Goal: Check status: Check status

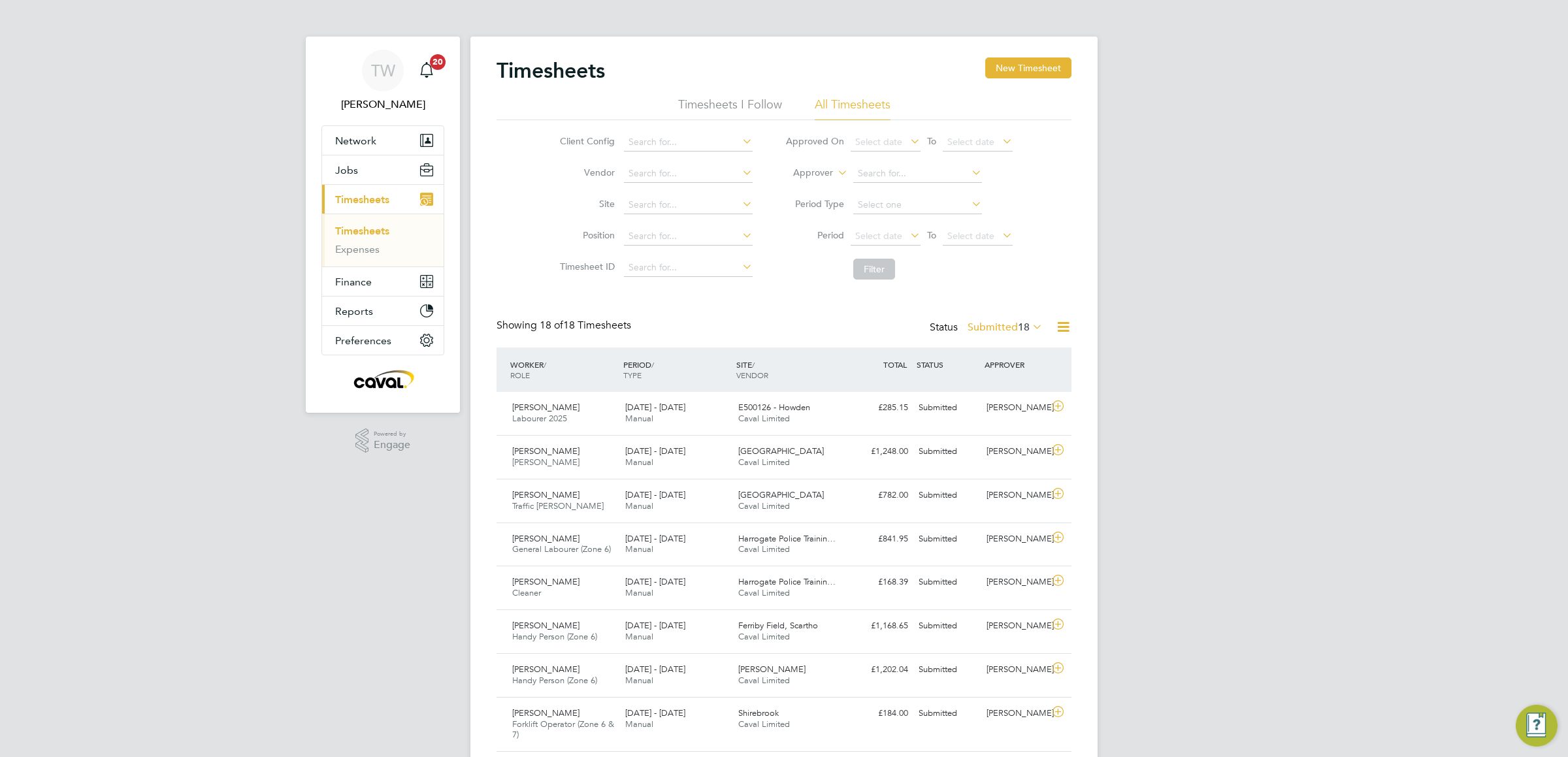
click at [356, 230] on link "Timesheets" at bounding box center [362, 231] width 55 height 12
click at [1018, 322] on span "18" at bounding box center [1023, 327] width 11 height 13
click at [1002, 389] on li "Submitted" at bounding box center [988, 388] width 60 height 18
click at [357, 231] on link "Timesheets" at bounding box center [362, 231] width 55 height 12
click at [996, 326] on label "Submitted 16" at bounding box center [1005, 327] width 75 height 13
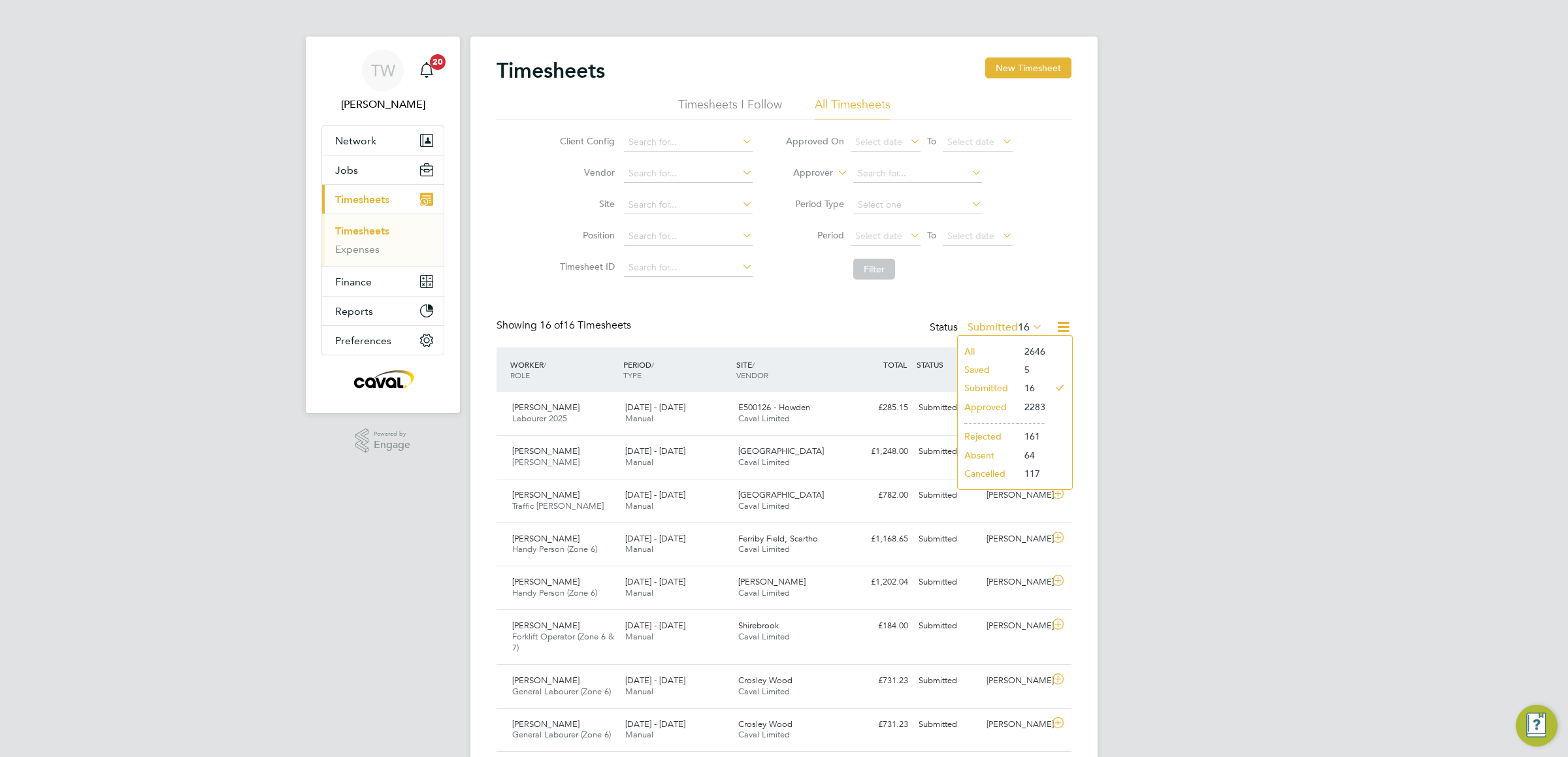
click at [1000, 406] on li "Approved" at bounding box center [988, 407] width 60 height 18
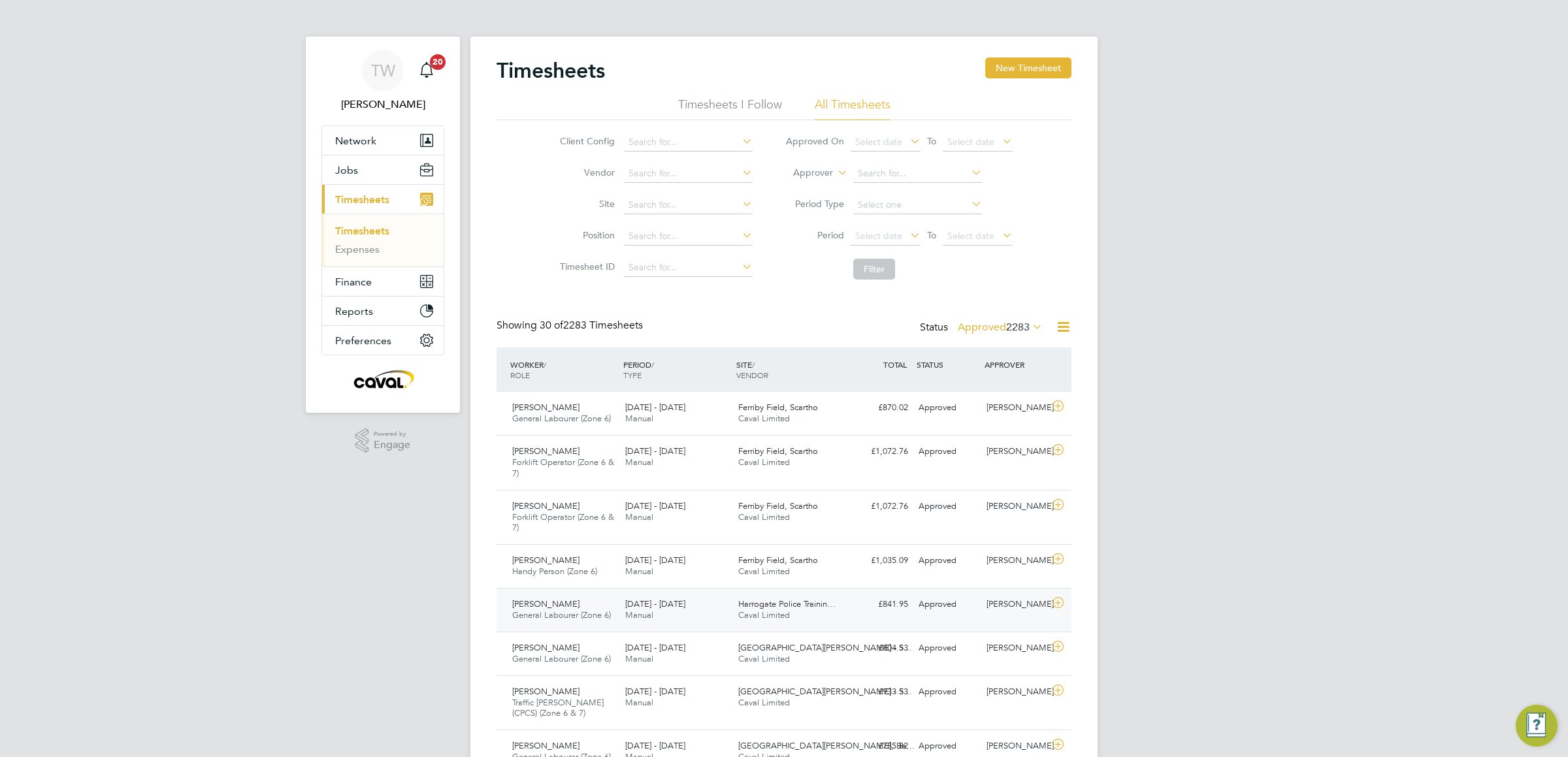
click at [925, 622] on div "Peter Ewart General Labourer (Zone 6) 22 - 28 Sep 2025 22 - 28 Sep 2025 Manual …" at bounding box center [784, 610] width 575 height 44
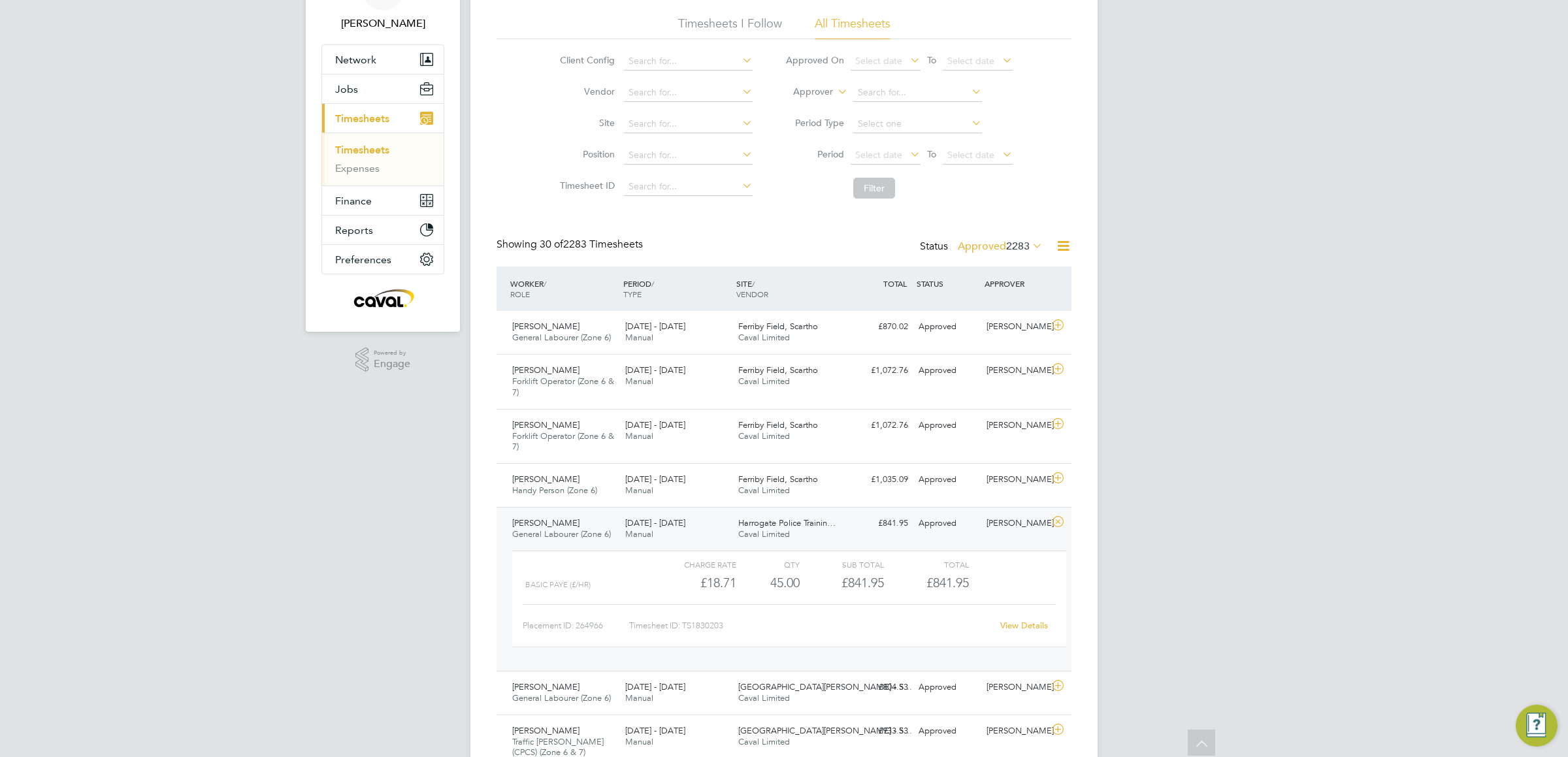
click at [1018, 627] on link "View Details" at bounding box center [1024, 625] width 47 height 11
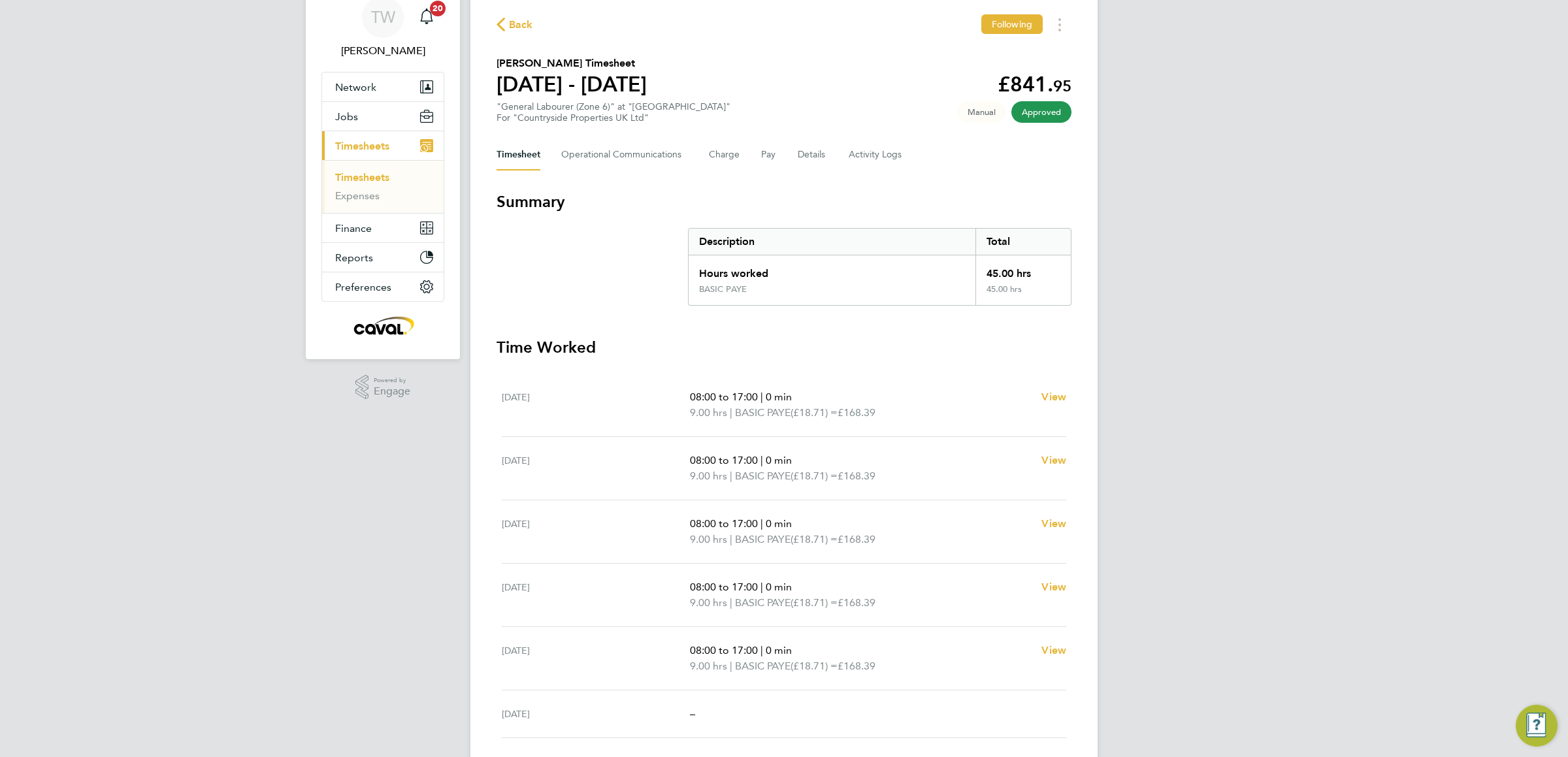
scroll to position [81, 0]
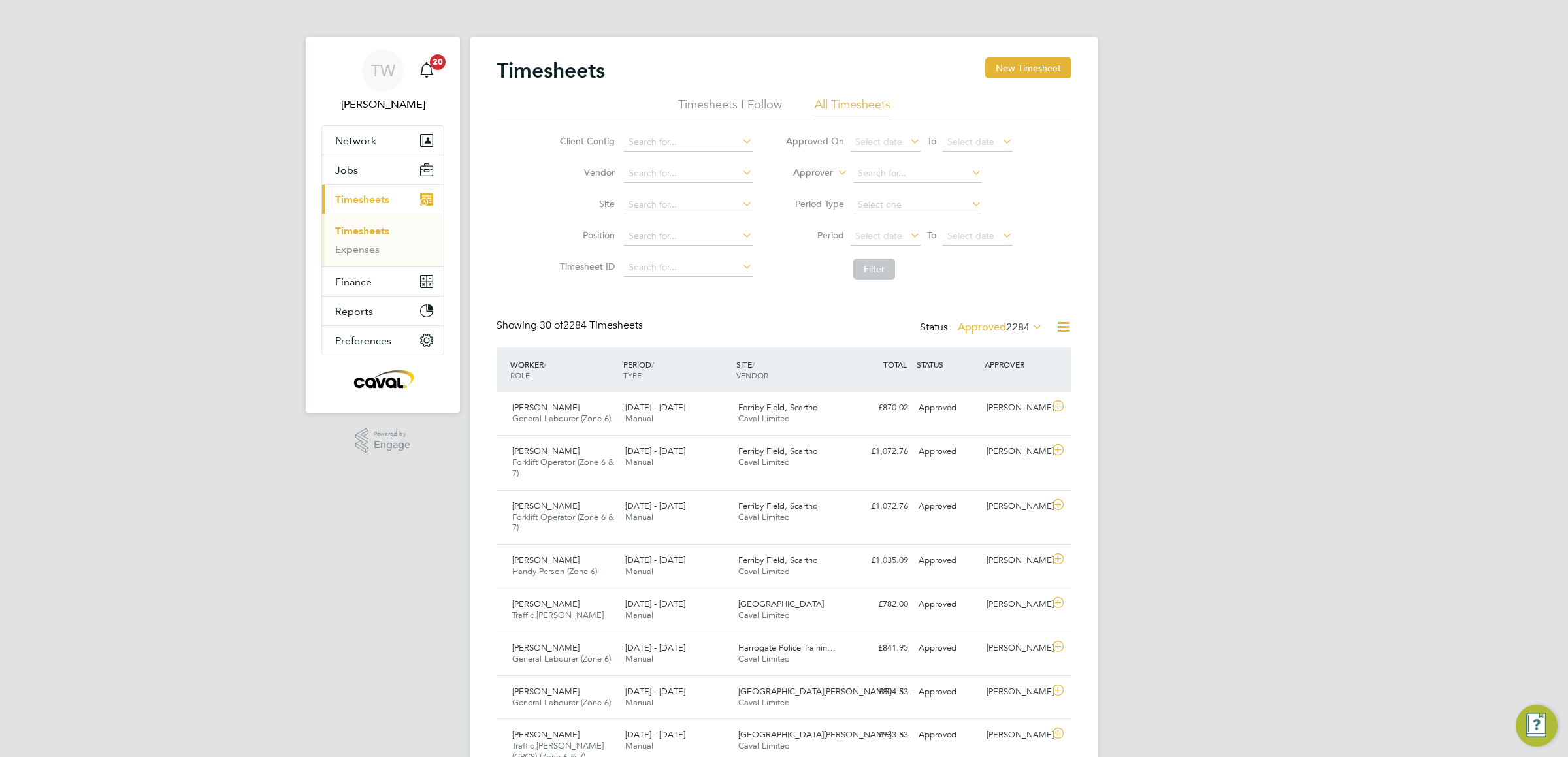
click at [364, 198] on span "Timesheets" at bounding box center [362, 199] width 55 height 12
click at [1018, 333] on div "Status Approved 2284" at bounding box center [983, 328] width 126 height 18
click at [1002, 323] on label "Approved 2284" at bounding box center [1000, 327] width 85 height 13
click at [974, 386] on li "Submitted" at bounding box center [983, 388] width 60 height 18
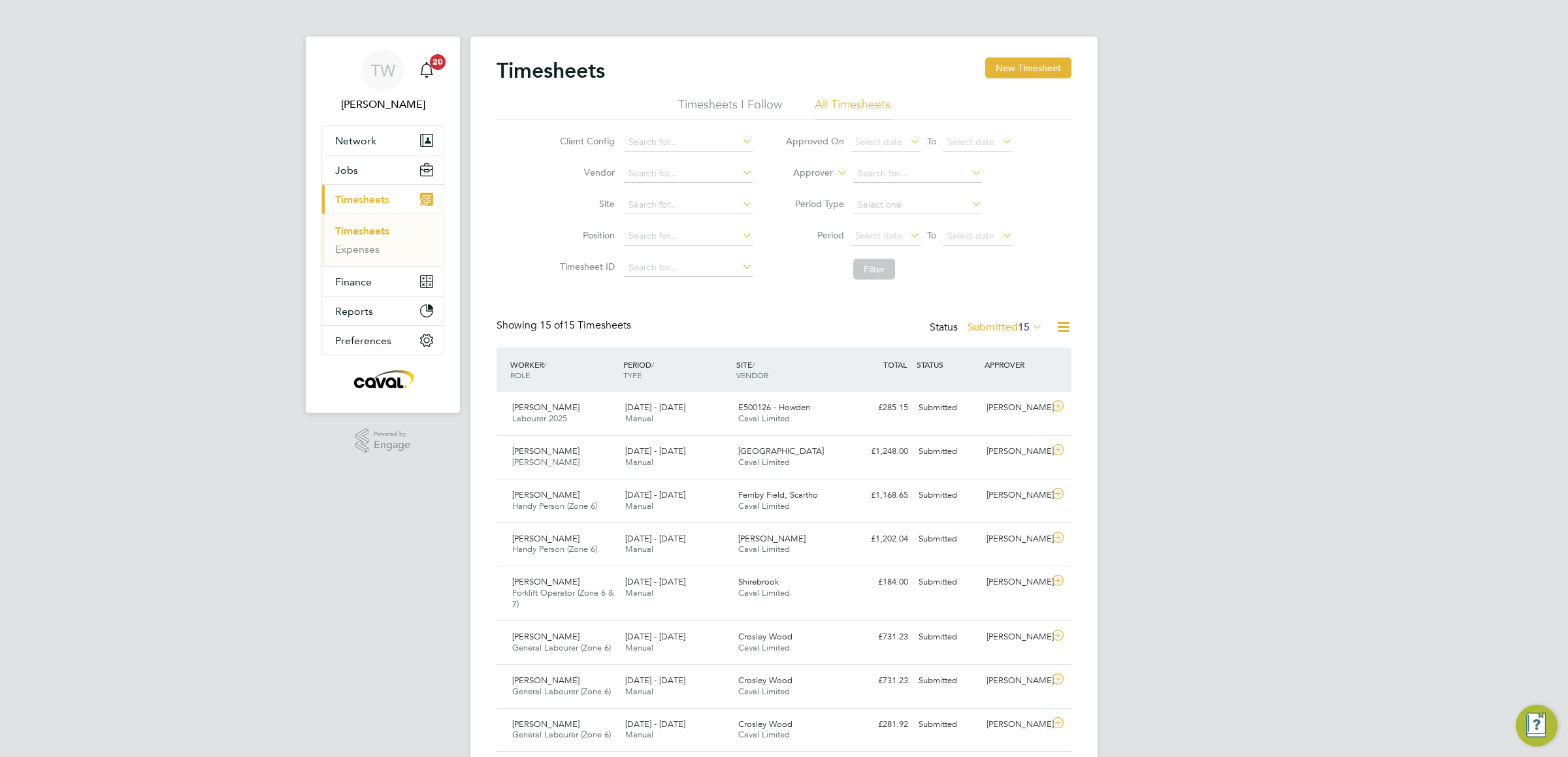
click at [988, 328] on label "Submitted 15" at bounding box center [1005, 327] width 75 height 13
click at [981, 406] on li "Approved" at bounding box center [988, 407] width 60 height 18
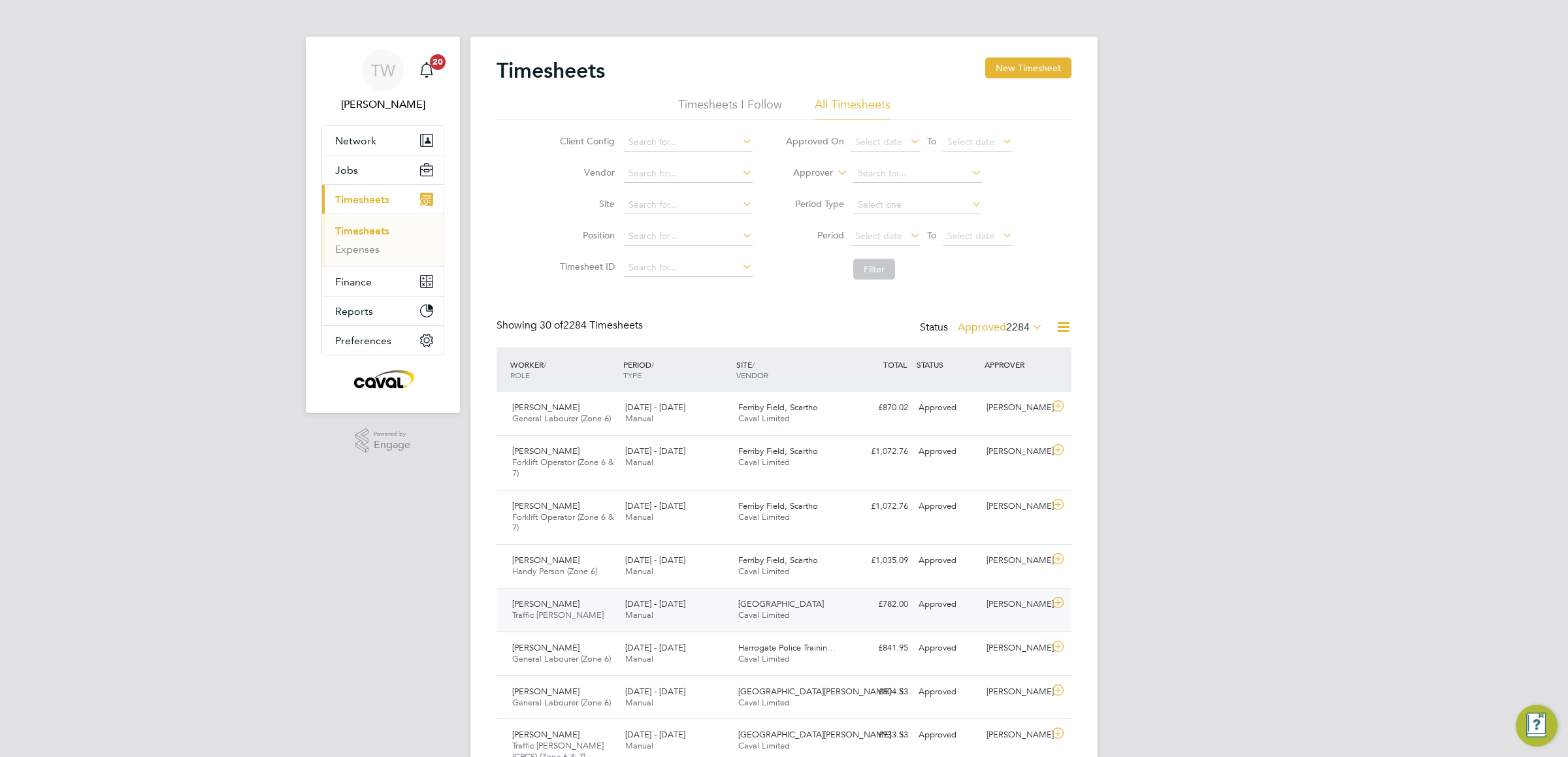
click at [691, 615] on div "22 - 28 Sep 2025 Manual" at bounding box center [676, 610] width 113 height 33
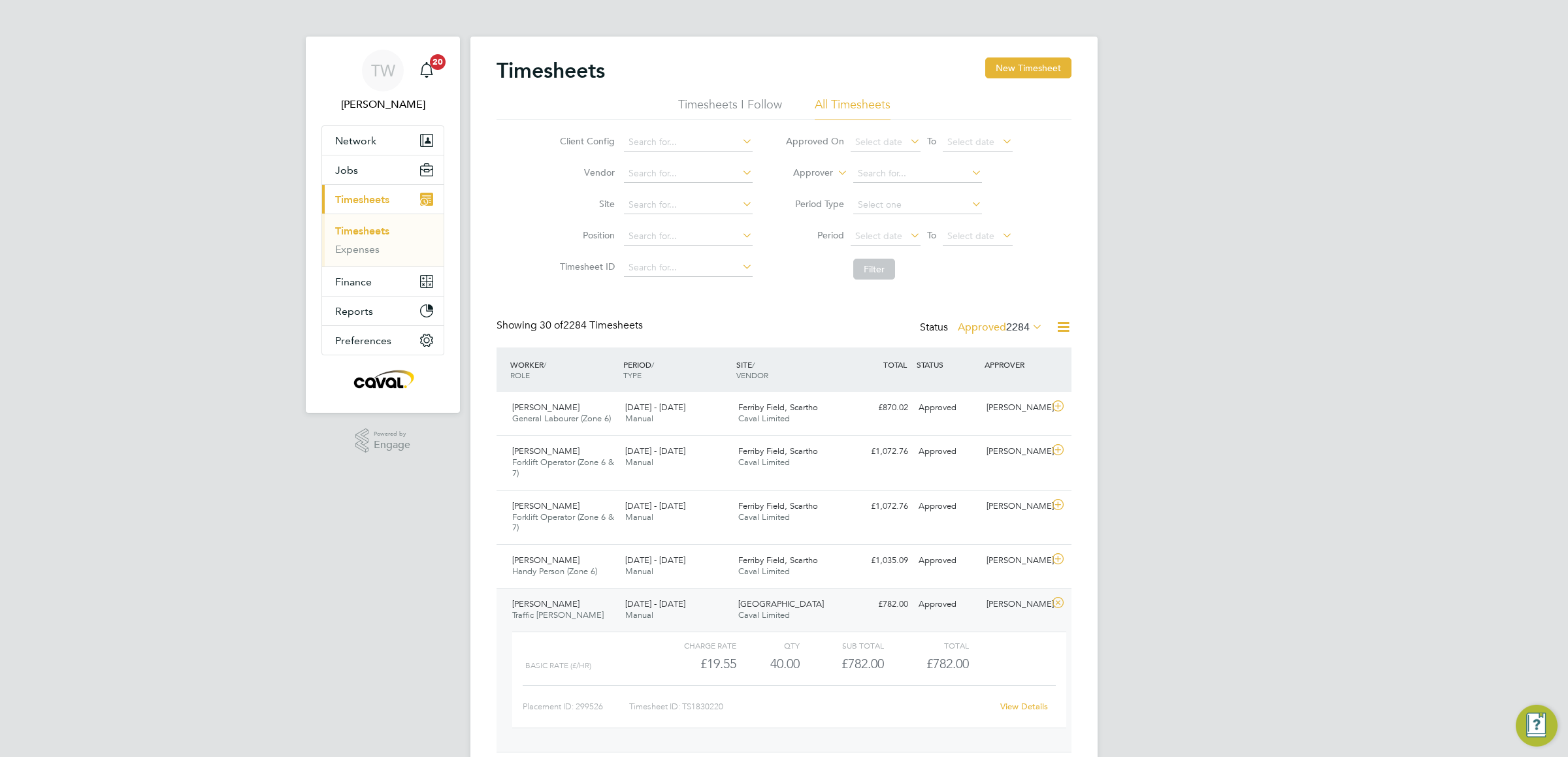
click at [1029, 711] on link "View Details" at bounding box center [1024, 706] width 47 height 11
click at [996, 326] on label "Approved 2284" at bounding box center [1000, 327] width 85 height 13
click at [988, 390] on li "Submitted" at bounding box center [983, 388] width 60 height 18
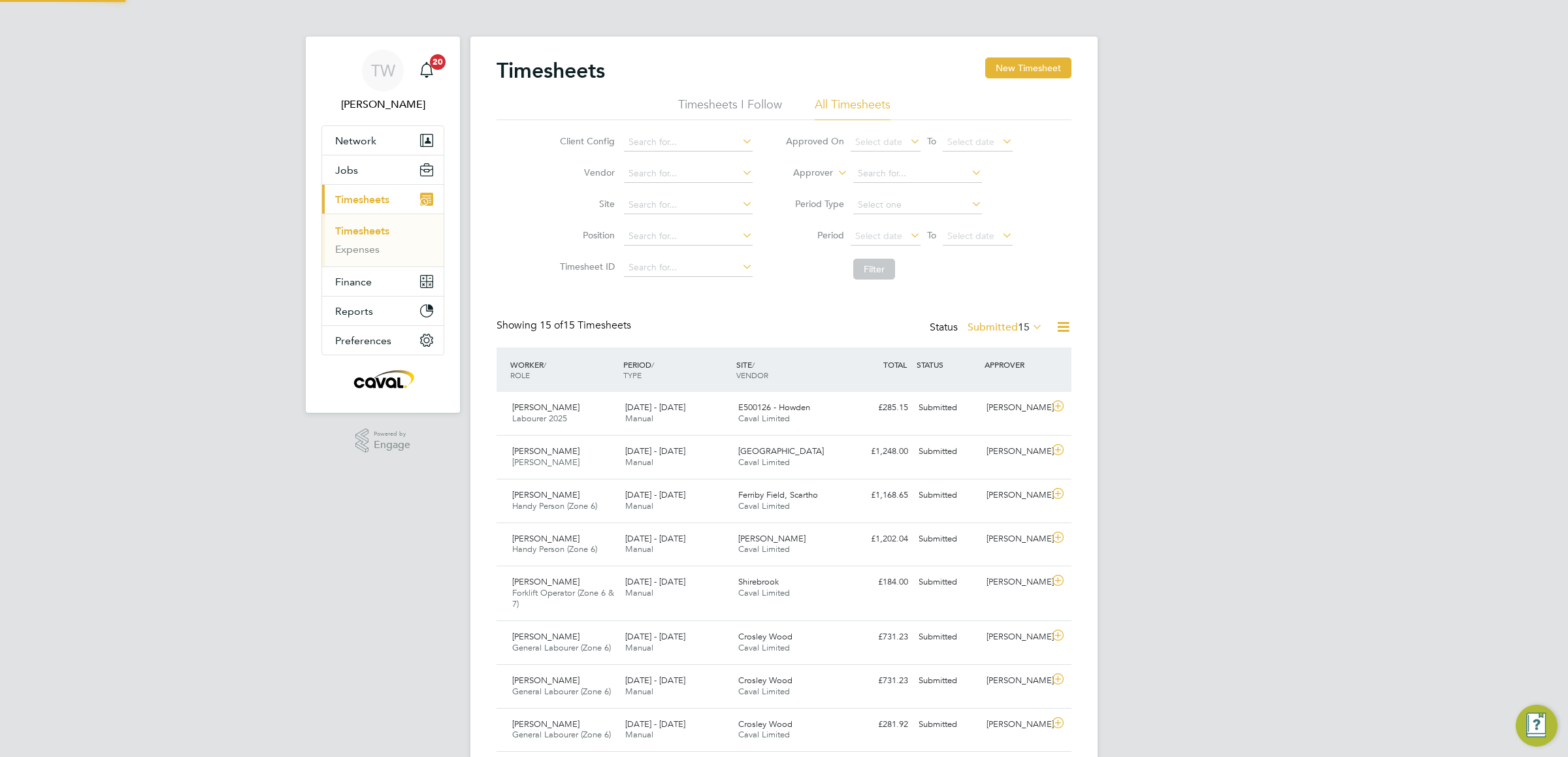
scroll to position [33, 113]
click at [634, 458] on span "Manual" at bounding box center [639, 462] width 28 height 11
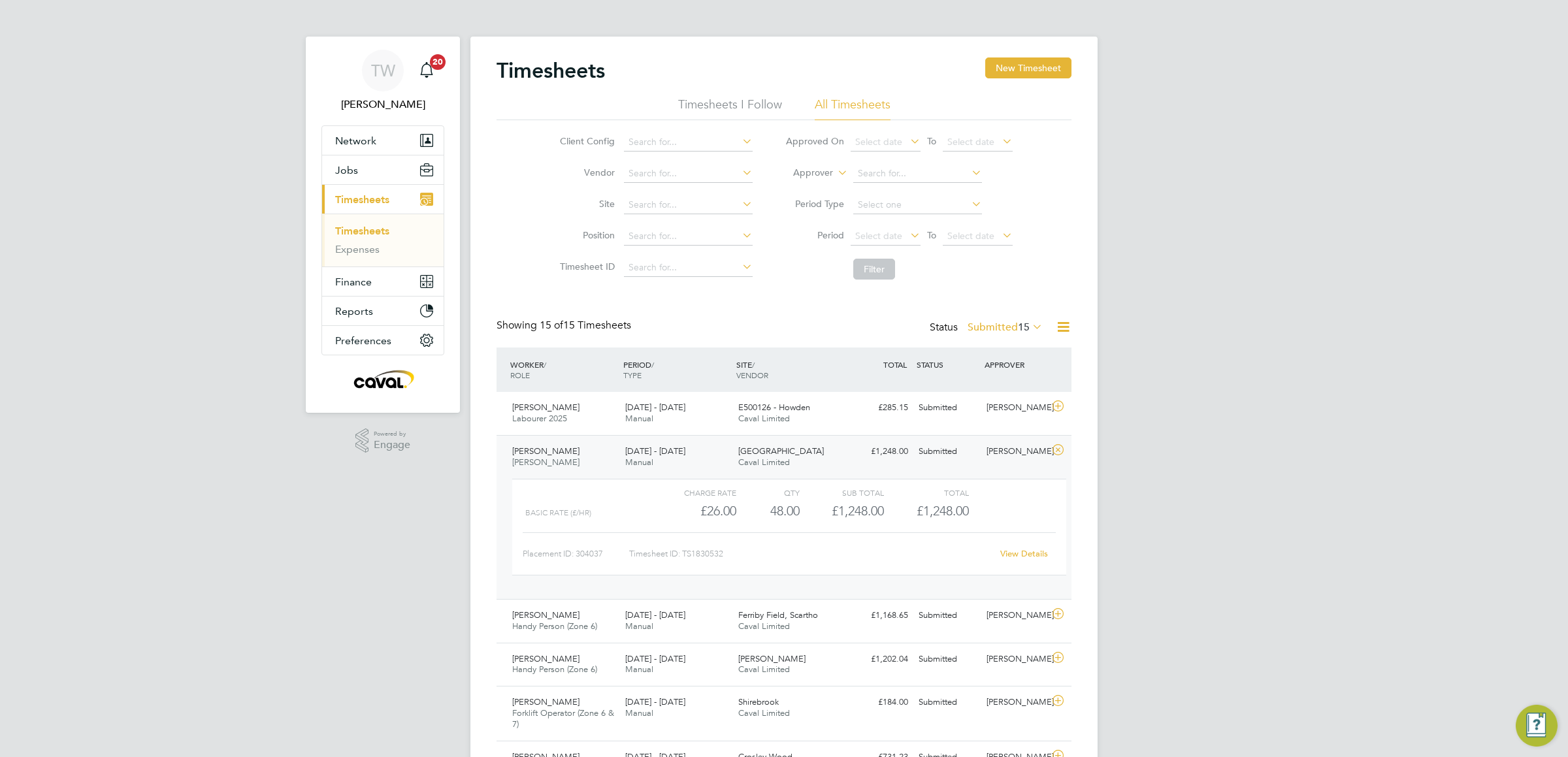
click at [382, 200] on span "Timesheets" at bounding box center [362, 199] width 55 height 12
click at [1002, 325] on label "Submitted 15" at bounding box center [1005, 327] width 75 height 13
click at [1026, 384] on li "15" at bounding box center [1031, 388] width 28 height 18
click at [1014, 314] on div "Timesheets New Timesheet Timesheets I Follow All Timesheets Client Config Vendo…" at bounding box center [784, 623] width 575 height 1131
click at [1014, 325] on label "Submitted 15" at bounding box center [1005, 327] width 75 height 13
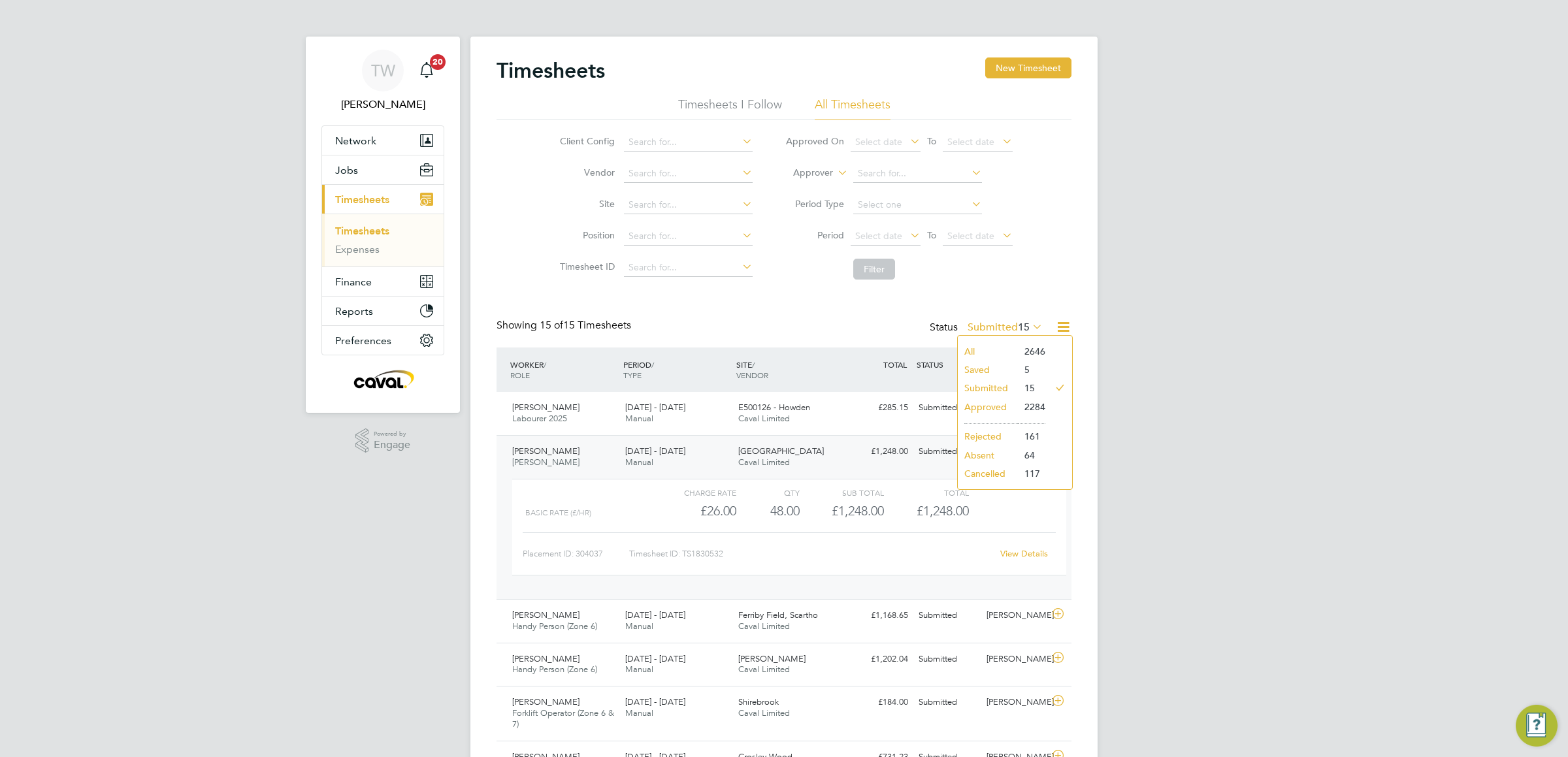
click at [981, 403] on li "Approved" at bounding box center [988, 407] width 60 height 18
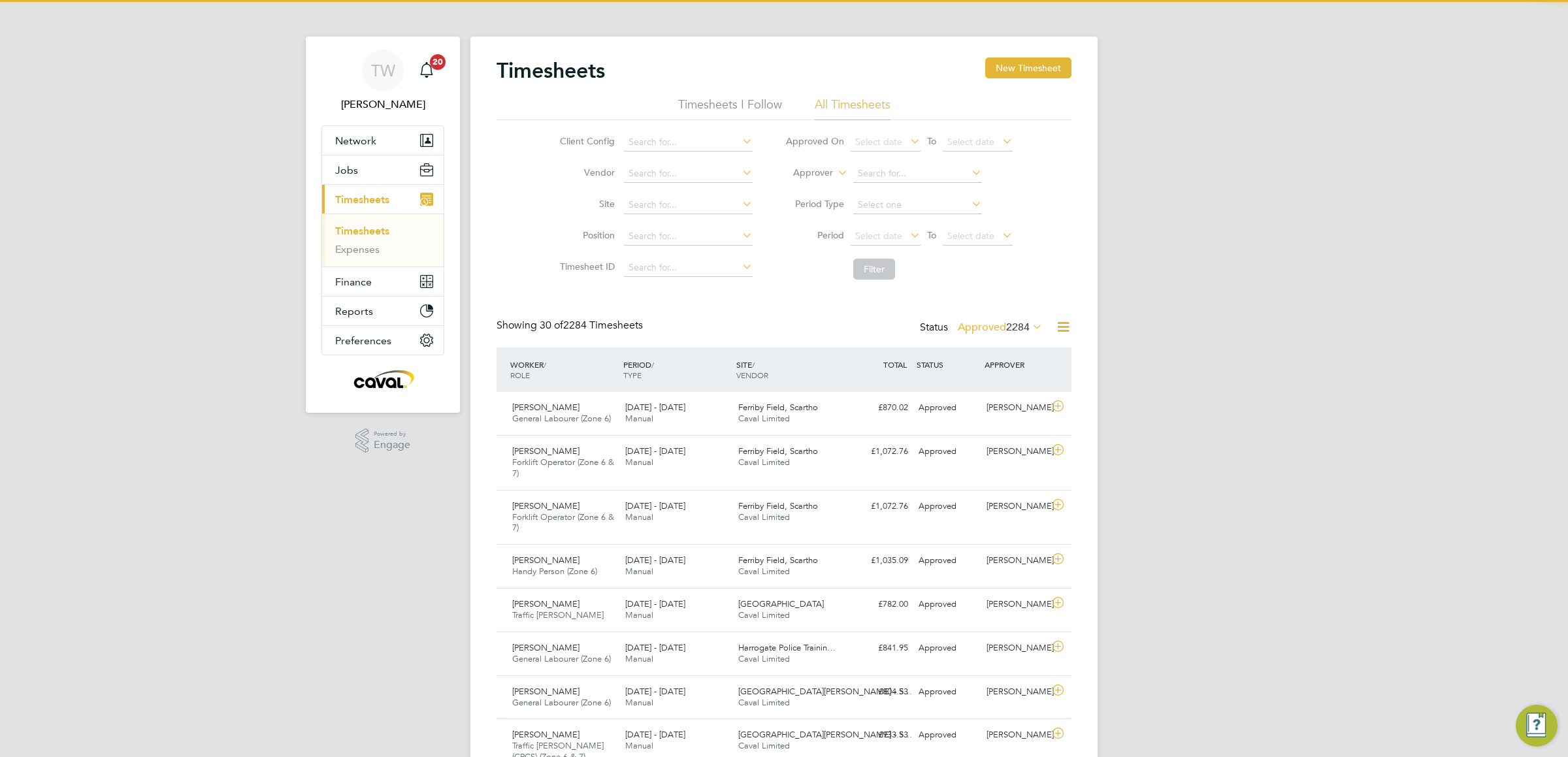
scroll to position [44, 113]
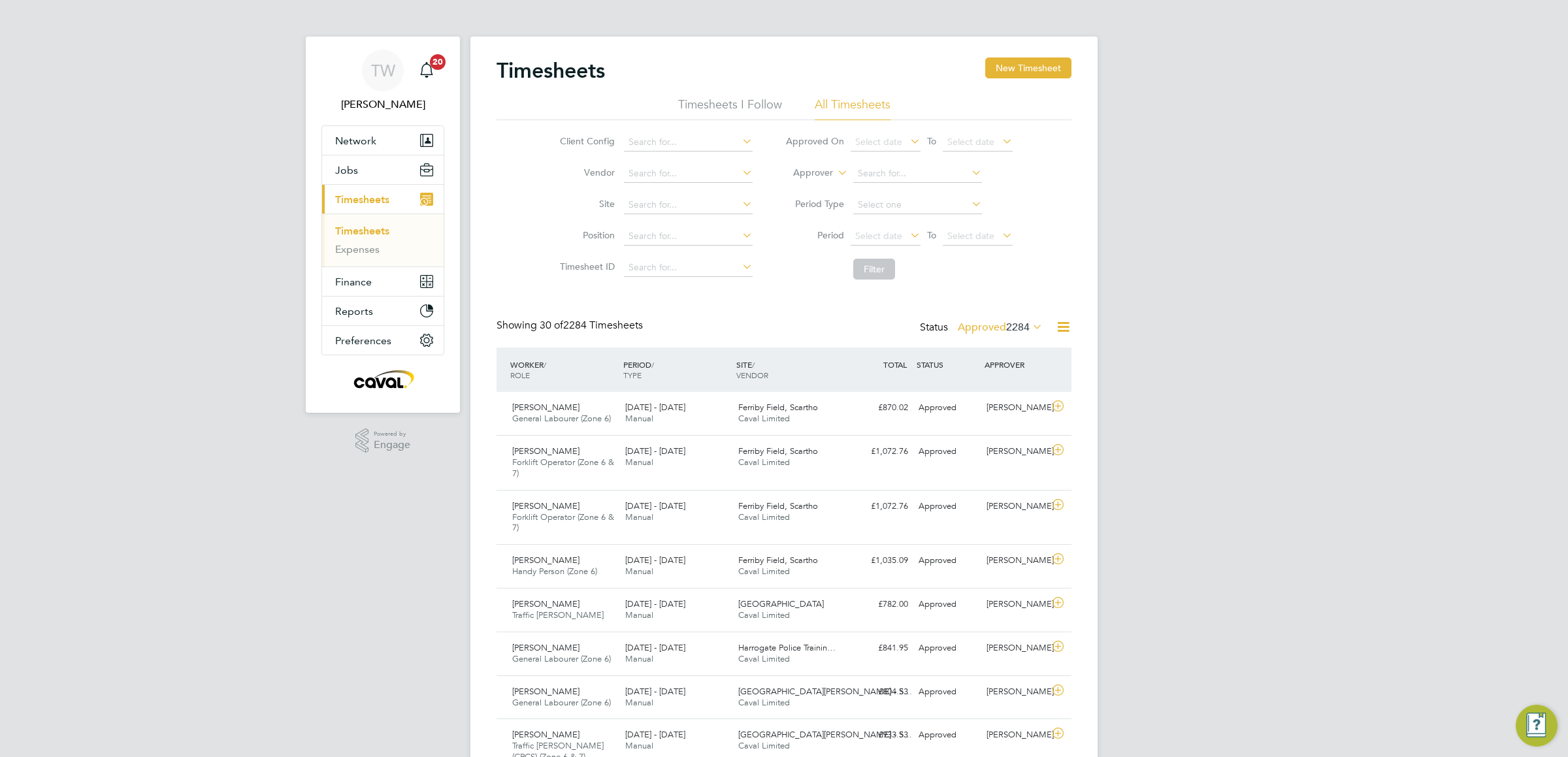
click at [992, 329] on label "Approved 2284" at bounding box center [1000, 327] width 85 height 13
click at [985, 389] on li "Submitted" at bounding box center [983, 388] width 60 height 18
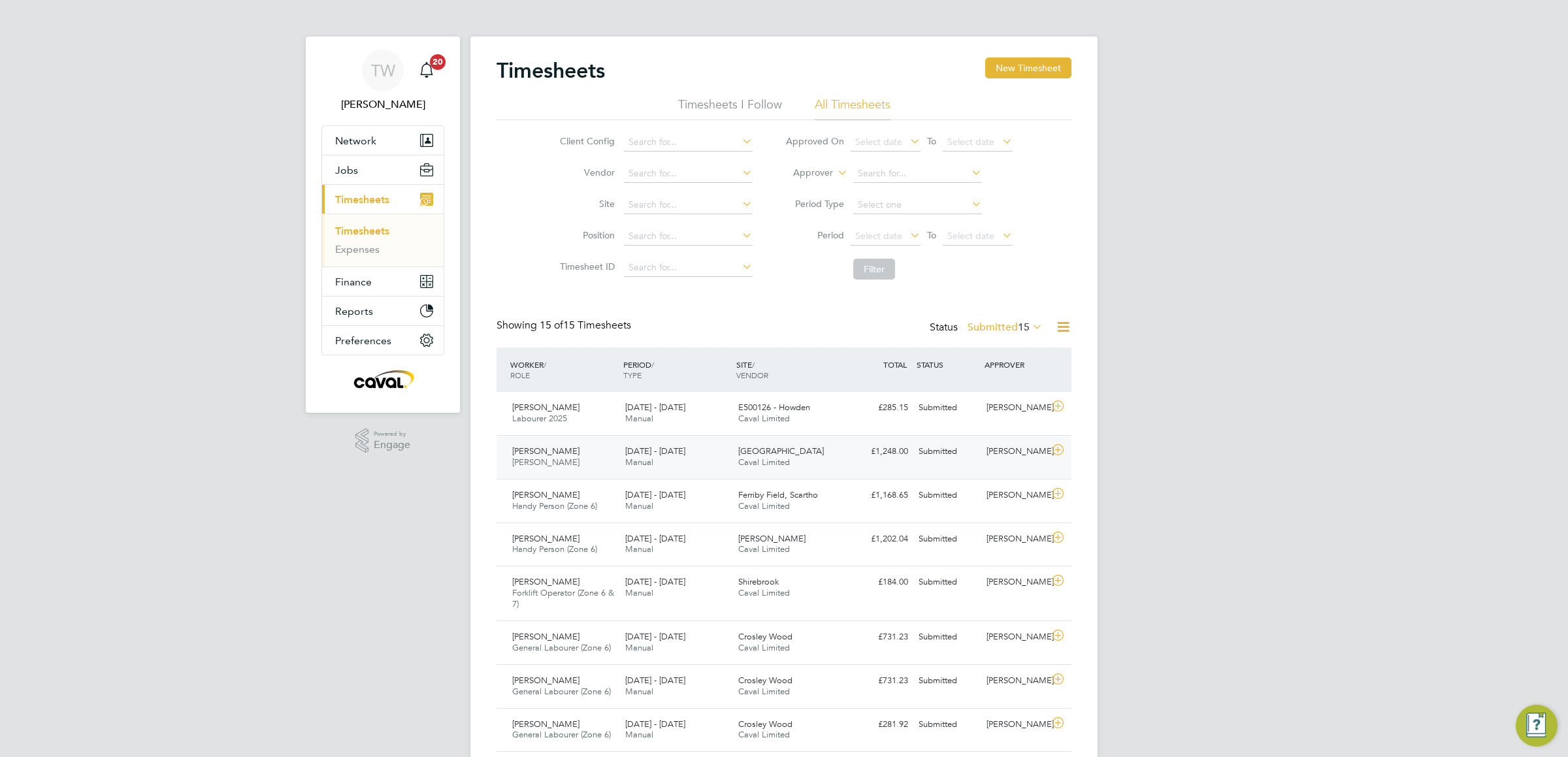
click at [850, 455] on div "£1,248.00 Submitted" at bounding box center [879, 451] width 68 height 21
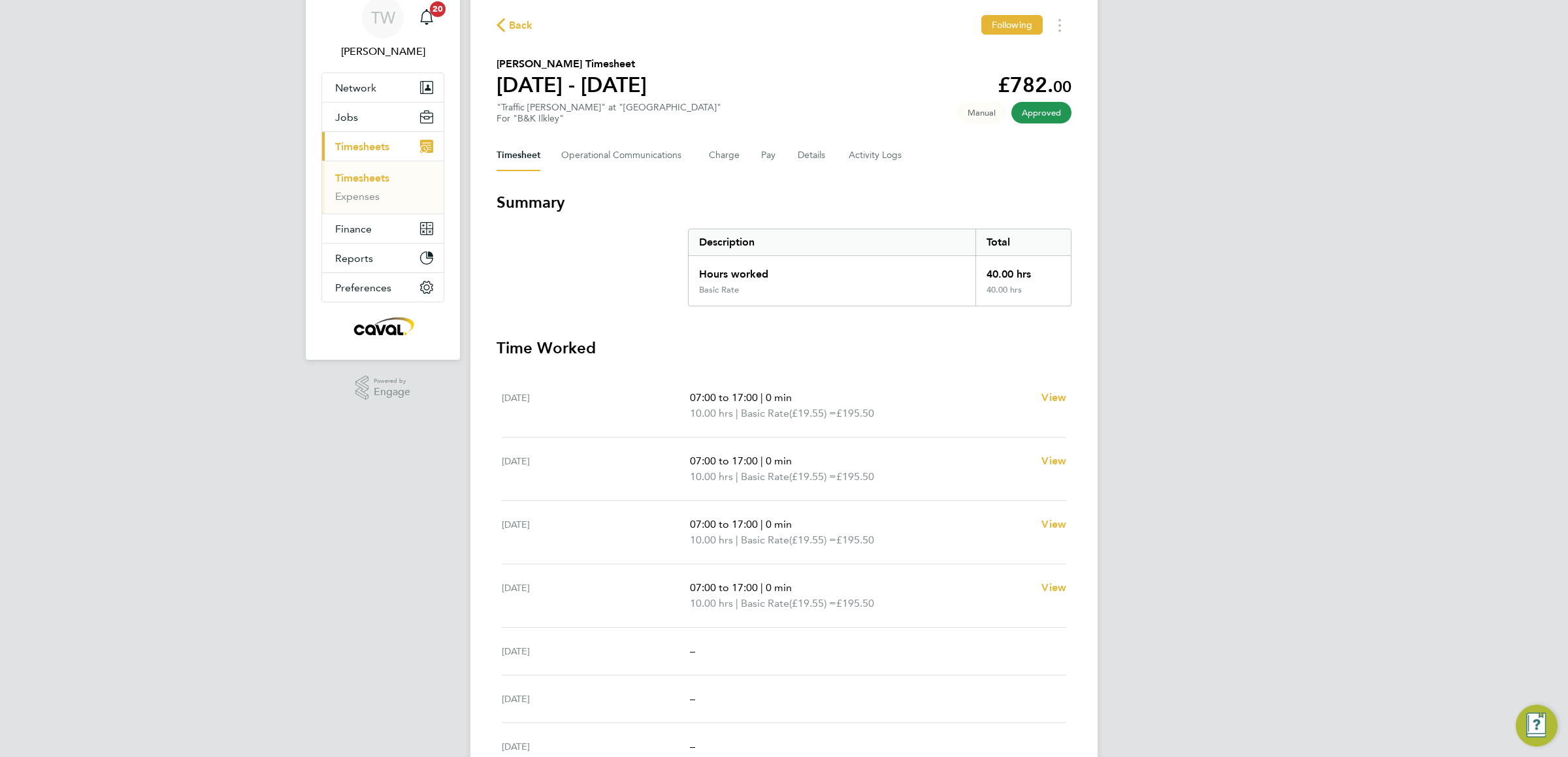
scroll to position [81, 0]
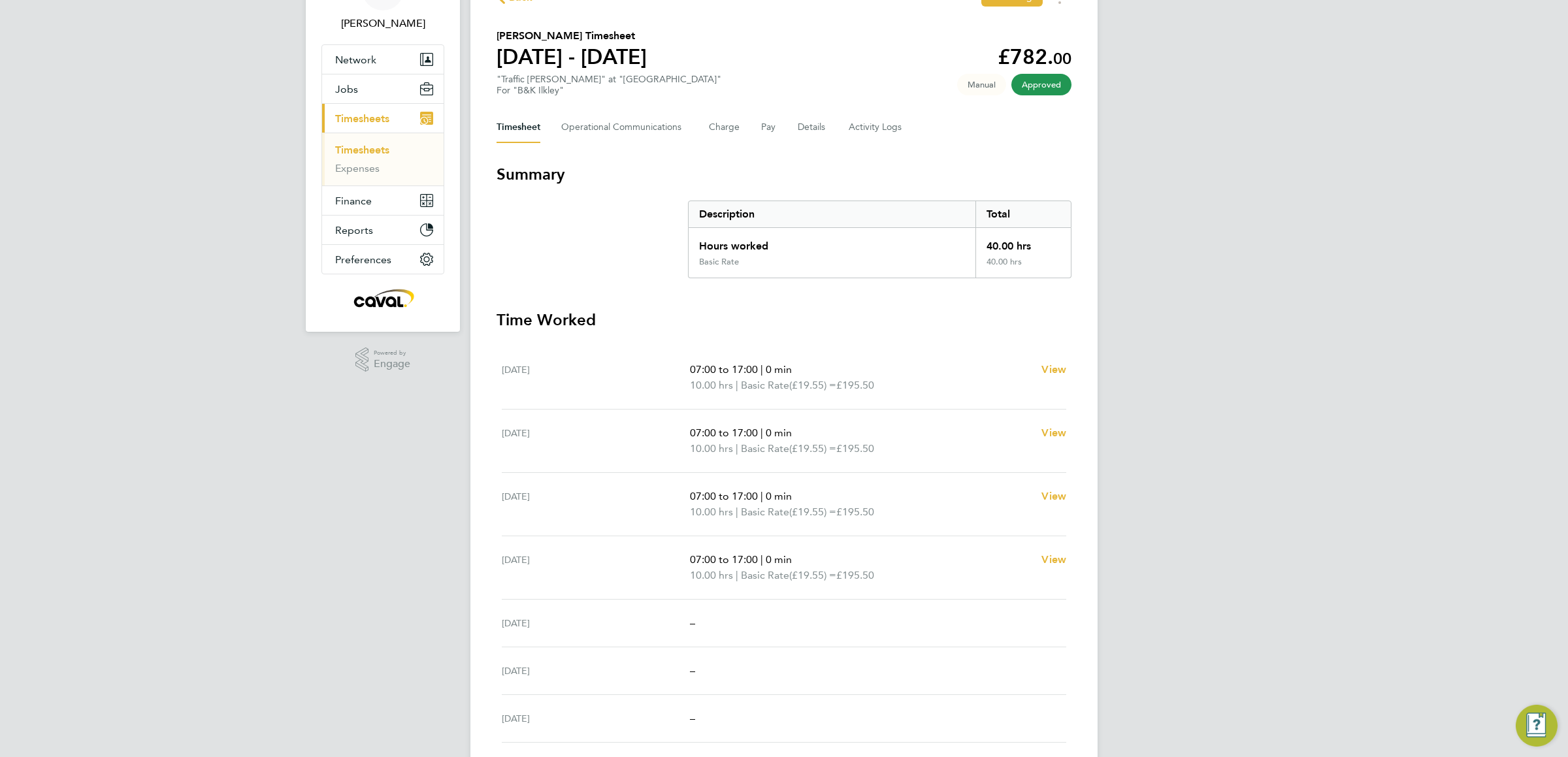
click at [122, 230] on div "TW [PERSON_NAME] Notifications 20 Applications: Network Team Members Businesses…" at bounding box center [784, 388] width 1568 height 938
